Goal: Use online tool/utility

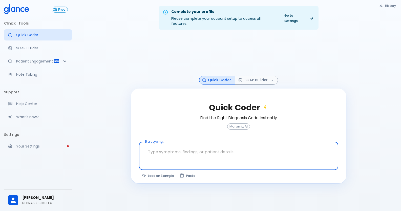
click at [155, 146] on textarea at bounding box center [238, 152] width 192 height 16
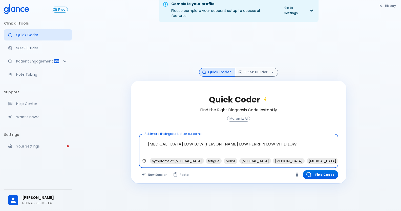
scroll to position [12, 0]
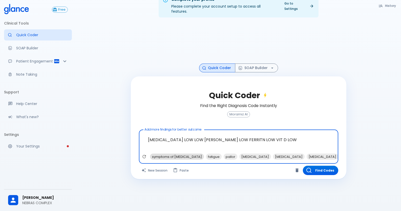
type textarea "[MEDICAL_DATA] LOW LOW [PERSON_NAME] LOW FERRITN LOW VIT D LOW"
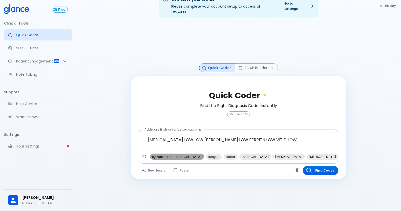
click at [178, 154] on span "symptoms of [MEDICAL_DATA]" at bounding box center [177, 157] width 54 height 6
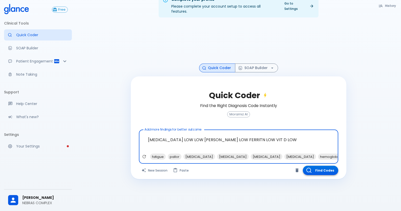
click at [317, 166] on button "Find Codes" at bounding box center [320, 170] width 35 height 9
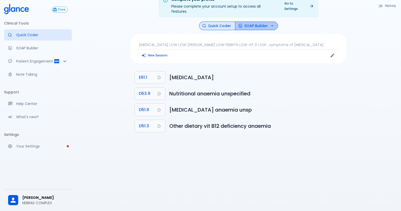
click at [262, 23] on button "SOAP Builder" at bounding box center [256, 25] width 43 height 9
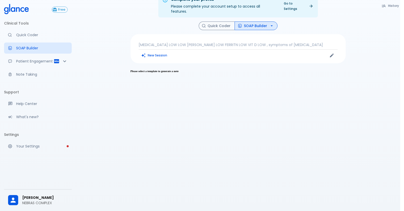
click at [194, 211] on div at bounding box center [200, 215] width 401 height 0
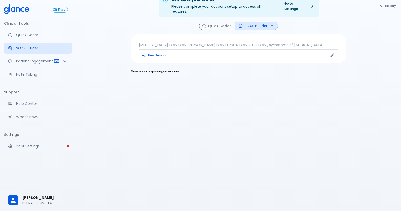
click at [244, 21] on button "SOAP Builder" at bounding box center [256, 25] width 43 height 9
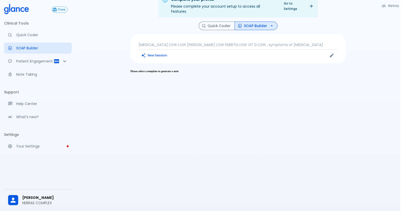
click at [204, 211] on div at bounding box center [200, 215] width 401 height 0
